Goal: Task Accomplishment & Management: Manage account settings

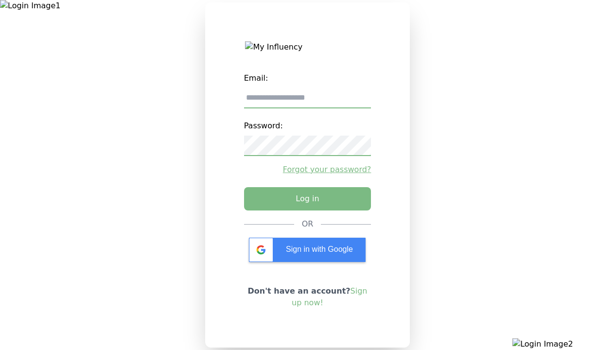
click at [307, 102] on input "email" at bounding box center [307, 98] width 127 height 20
type input "**********"
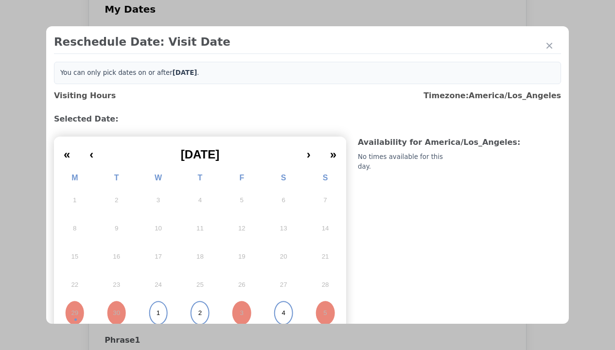
click at [157, 309] on abbr "1" at bounding box center [157, 312] width 3 height 9
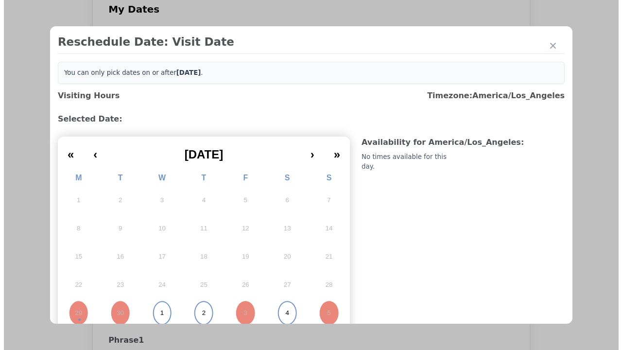
scroll to position [3, 0]
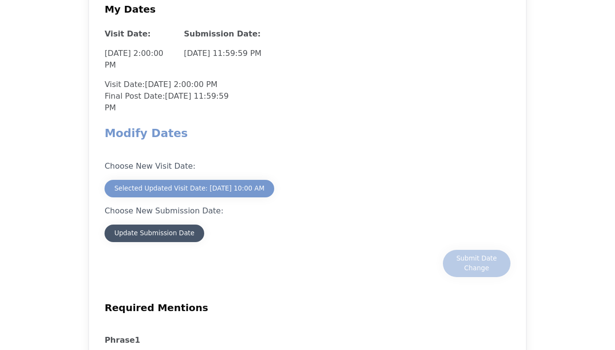
click at [154, 228] on div "Update Submission Date" at bounding box center [154, 233] width 80 height 10
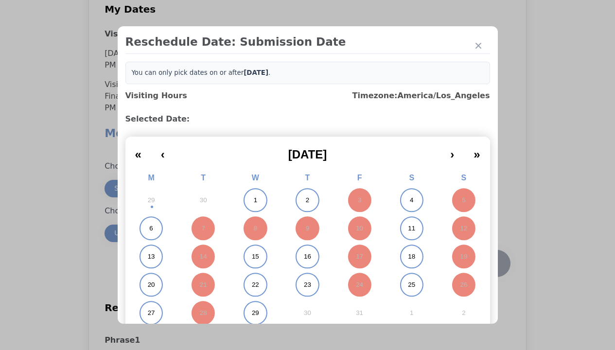
click at [254, 200] on abbr "1" at bounding box center [255, 200] width 3 height 9
click at [476, 254] on div "Submit Date Change" at bounding box center [476, 263] width 48 height 19
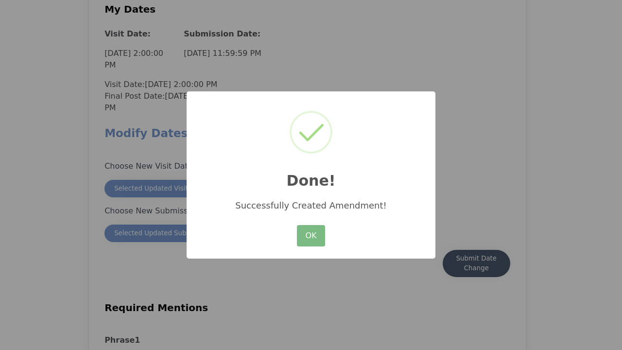
click at [310, 236] on button "OK" at bounding box center [311, 235] width 28 height 21
